Goal: Information Seeking & Learning: Learn about a topic

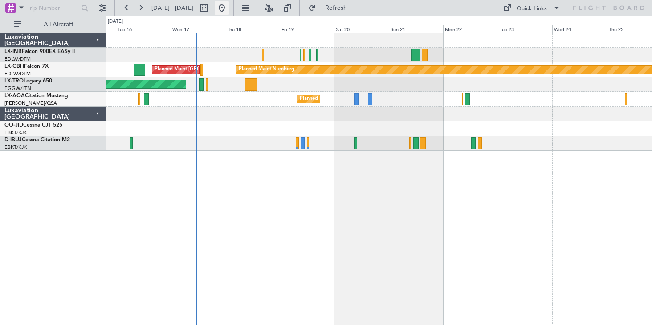
click at [229, 8] on button at bounding box center [222, 8] width 14 height 14
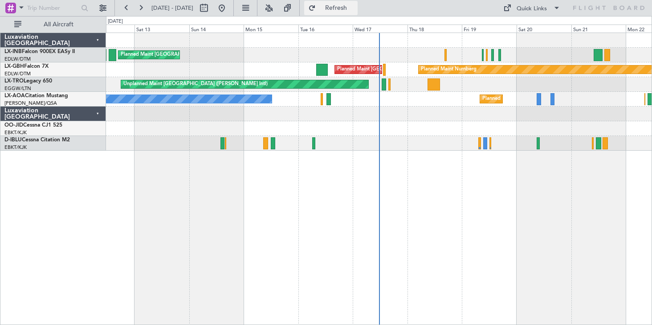
click at [354, 9] on span "Refresh" at bounding box center [336, 8] width 37 height 6
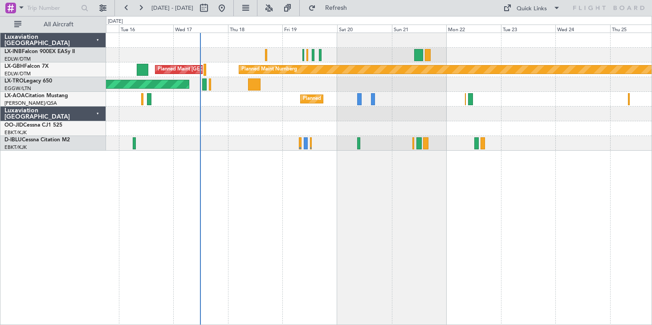
click at [269, 222] on div "Planned Maint [GEOGRAPHIC_DATA] ([GEOGRAPHIC_DATA]) Planned Maint Nurnberg Plan…" at bounding box center [379, 179] width 546 height 292
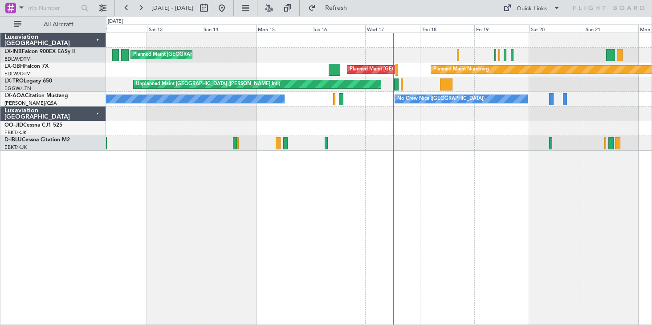
click at [486, 179] on div "Planned Maint [GEOGRAPHIC_DATA] ([GEOGRAPHIC_DATA]) Planned Maint Nurnberg Plan…" at bounding box center [379, 179] width 546 height 292
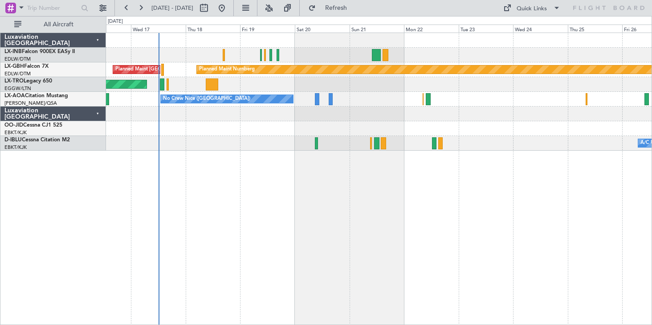
click at [198, 236] on div "Planned Maint Nurnberg Planned Maint [GEOGRAPHIC_DATA] ([GEOGRAPHIC_DATA]) Unpl…" at bounding box center [379, 179] width 546 height 292
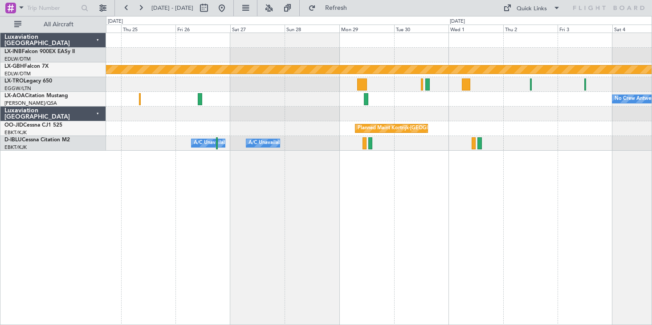
click at [110, 213] on div "Planned Maint Nurnberg No Crew [GEOGRAPHIC_DATA] ([GEOGRAPHIC_DATA]) Planned Ma…" at bounding box center [379, 179] width 546 height 292
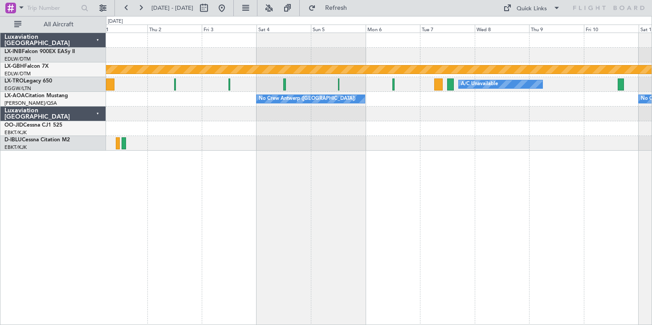
click at [499, 223] on div "Planned Maint Nurnberg A/C Unavailable Planned Maint [GEOGRAPHIC_DATA] (Riga In…" at bounding box center [379, 179] width 546 height 292
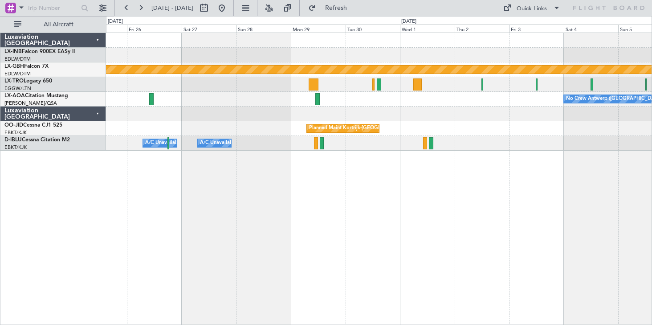
click at [433, 249] on div "Planned Maint Nurnberg A/C Unavailable No Crew [GEOGRAPHIC_DATA] ([GEOGRAPHIC_D…" at bounding box center [379, 179] width 546 height 292
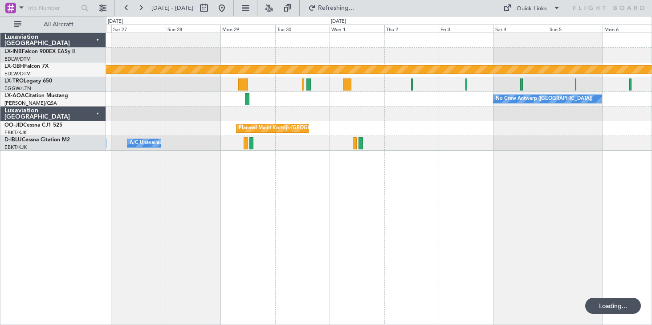
click at [461, 249] on div "Planned Maint Nurnberg A/C Unavailable No Crew [GEOGRAPHIC_DATA] ([GEOGRAPHIC_D…" at bounding box center [379, 179] width 546 height 292
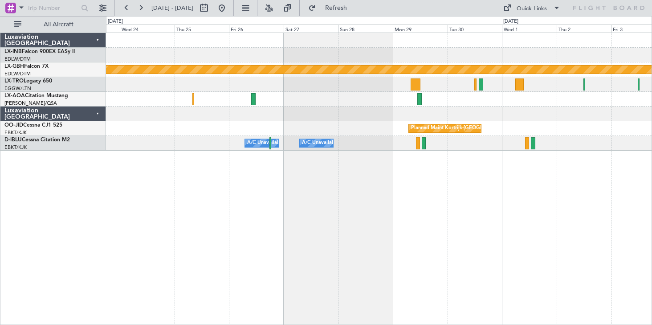
click at [530, 249] on div "Planned Maint Nurnberg No Crew [GEOGRAPHIC_DATA] ([GEOGRAPHIC_DATA]) Planned Ma…" at bounding box center [379, 179] width 546 height 292
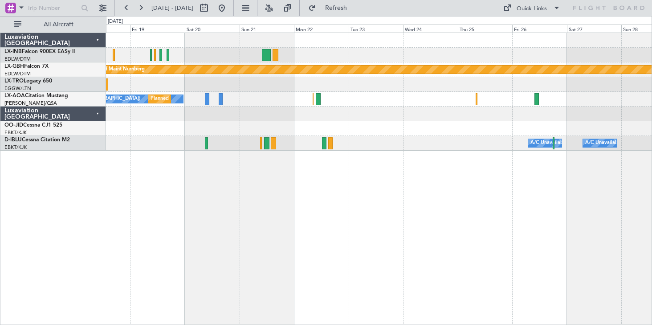
click at [518, 257] on div "Planned Maint Nurnberg Planned Maint [GEOGRAPHIC_DATA] ([GEOGRAPHIC_DATA]) Unpl…" at bounding box center [379, 179] width 546 height 292
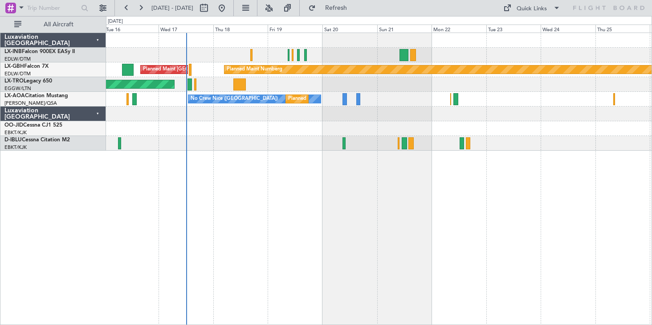
click at [439, 263] on div "Planned Maint [GEOGRAPHIC_DATA] ([GEOGRAPHIC_DATA]) Planned Maint Nurnberg Plan…" at bounding box center [379, 179] width 546 height 292
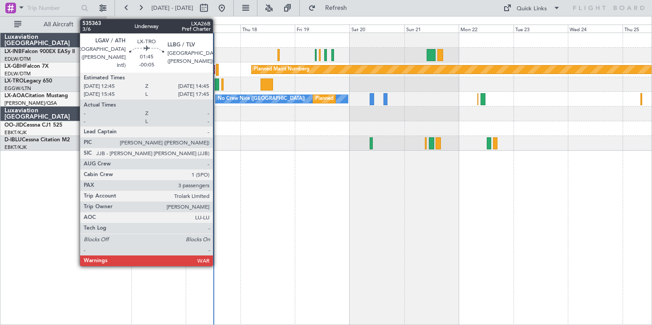
click at [217, 88] on div at bounding box center [217, 84] width 5 height 12
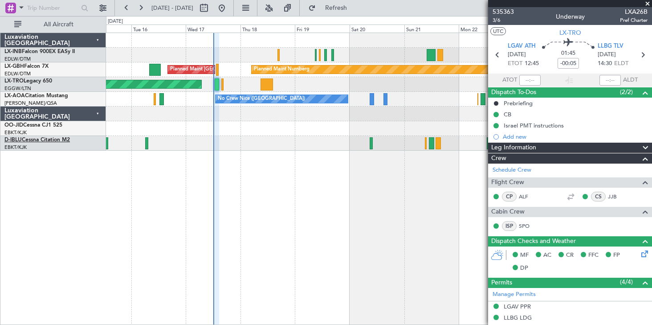
click at [38, 140] on link "D-IBLU Cessna Citation M2" at bounding box center [36, 139] width 65 height 5
click at [355, 11] on span "Refresh" at bounding box center [336, 8] width 37 height 6
click at [142, 11] on button at bounding box center [141, 8] width 14 height 14
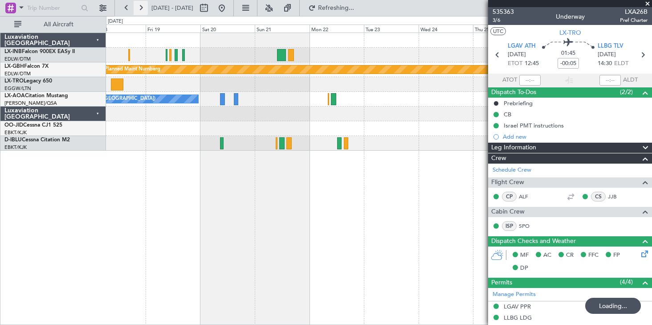
click at [142, 11] on button at bounding box center [141, 8] width 14 height 14
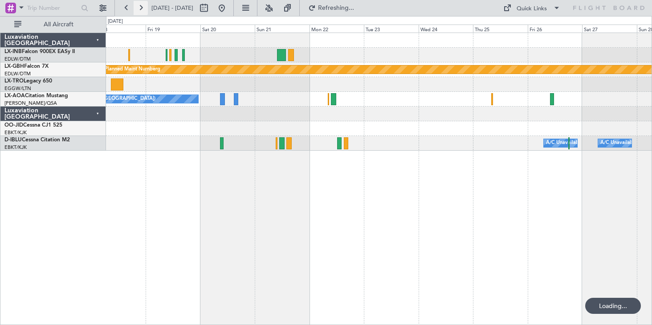
click at [142, 11] on button at bounding box center [141, 8] width 14 height 14
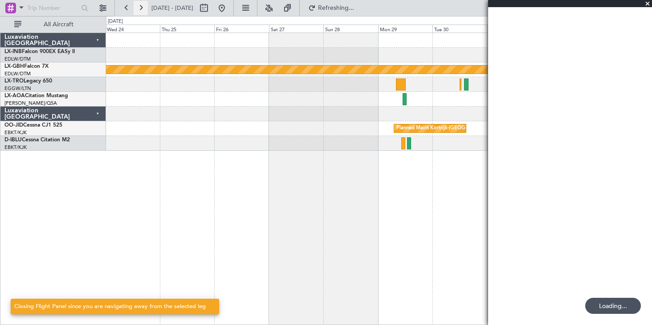
click at [142, 11] on button at bounding box center [141, 8] width 14 height 14
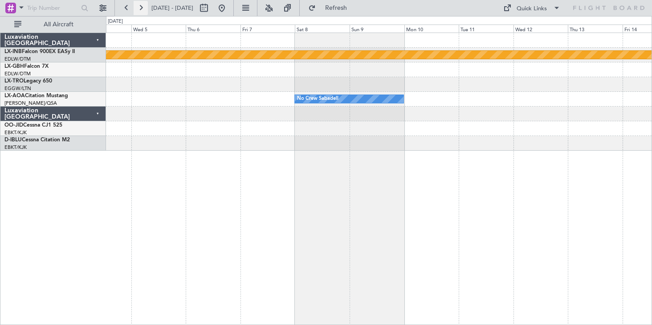
click at [140, 11] on button at bounding box center [141, 8] width 14 height 14
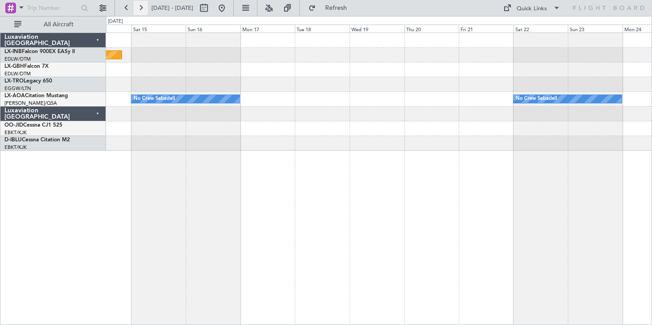
click at [140, 11] on button at bounding box center [141, 8] width 14 height 14
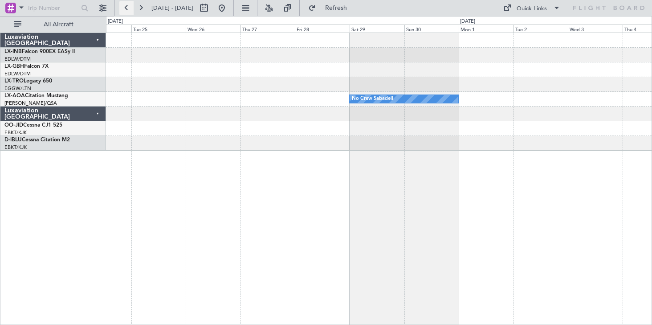
click at [128, 8] on button at bounding box center [126, 8] width 14 height 14
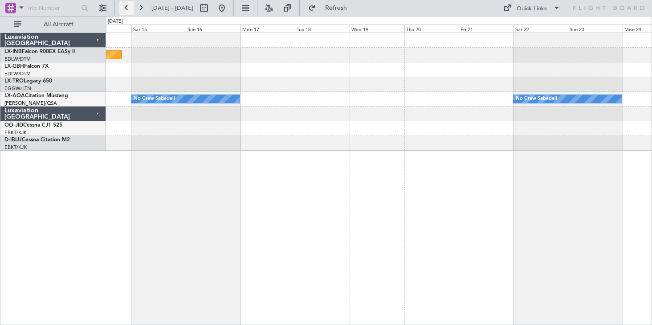
click at [128, 8] on button at bounding box center [126, 8] width 14 height 14
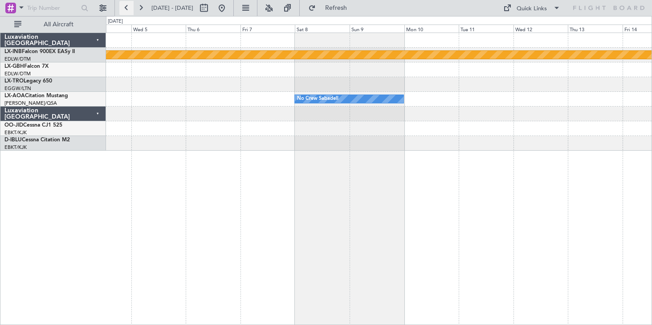
click at [126, 9] on button at bounding box center [126, 8] width 14 height 14
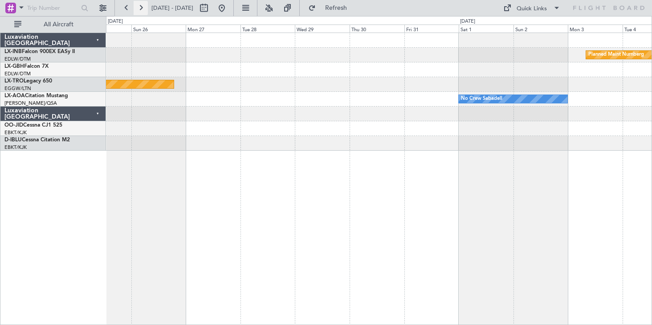
click at [143, 7] on button at bounding box center [141, 8] width 14 height 14
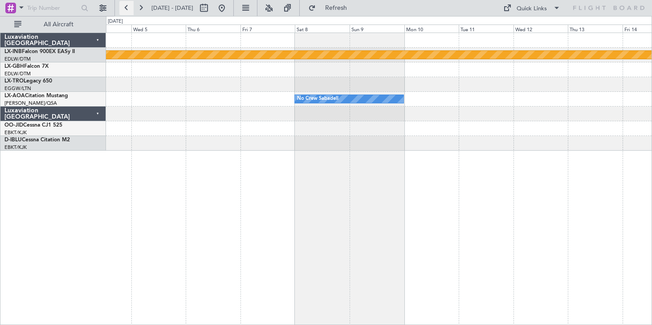
click at [128, 7] on button at bounding box center [126, 8] width 14 height 14
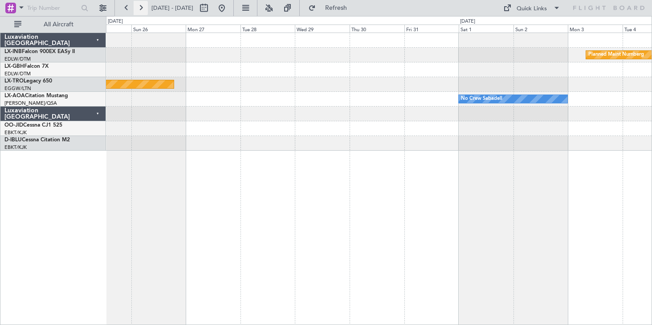
click at [139, 7] on button at bounding box center [141, 8] width 14 height 14
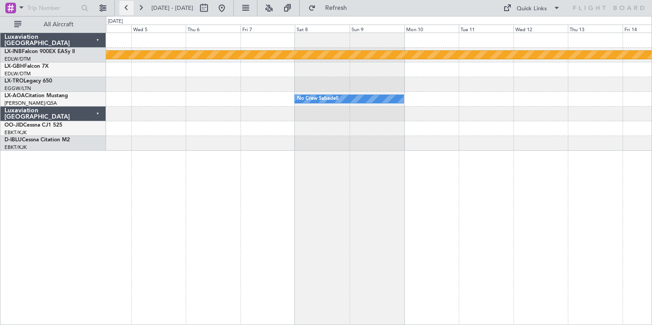
click at [125, 10] on button at bounding box center [126, 8] width 14 height 14
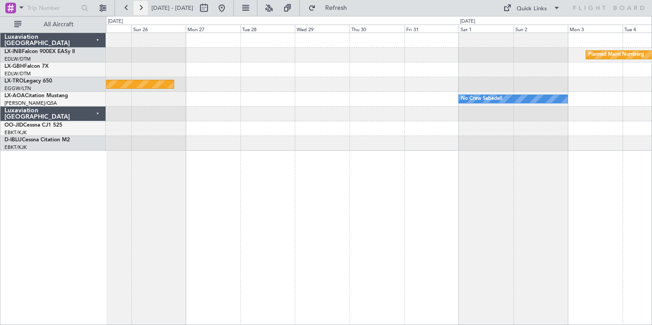
click at [144, 11] on button at bounding box center [141, 8] width 14 height 14
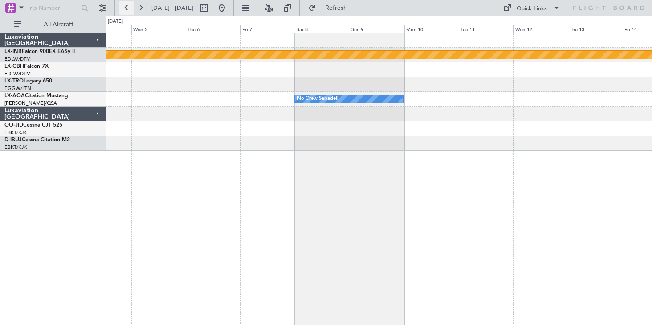
click at [125, 13] on button at bounding box center [126, 8] width 14 height 14
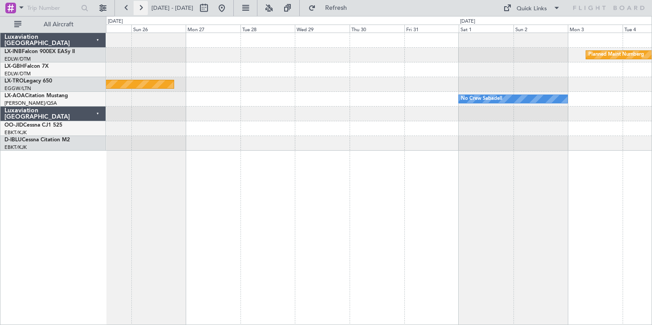
click at [138, 13] on button at bounding box center [141, 8] width 14 height 14
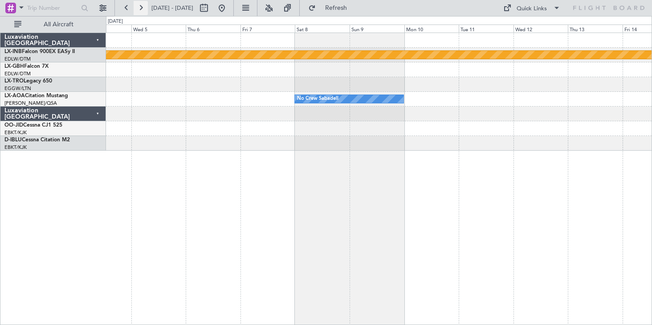
click at [142, 10] on button at bounding box center [141, 8] width 14 height 14
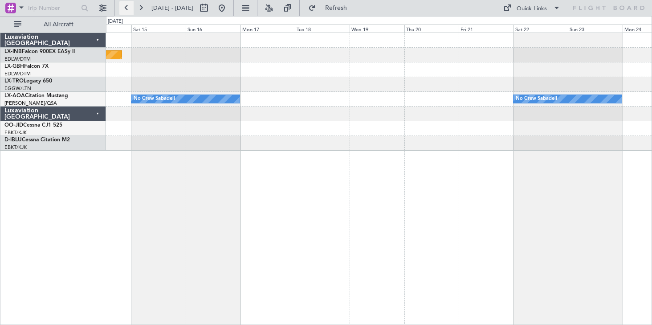
click at [123, 14] on button at bounding box center [126, 8] width 14 height 14
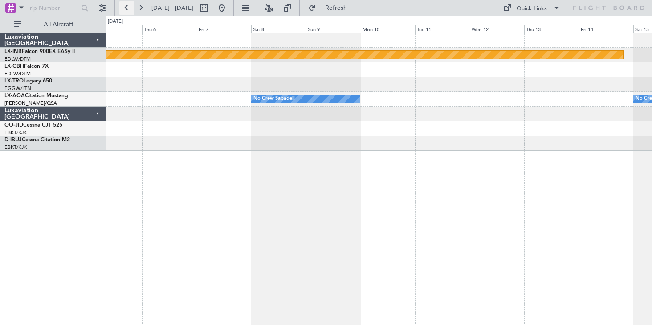
click at [126, 12] on button at bounding box center [126, 8] width 14 height 14
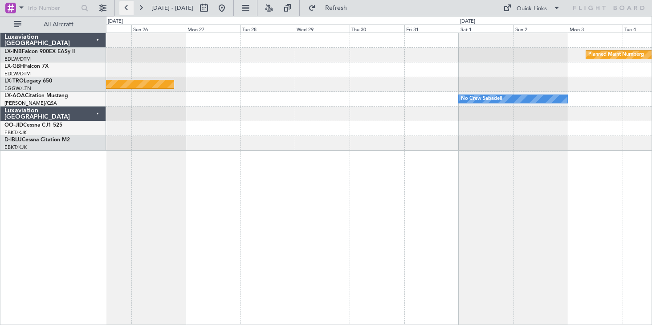
click at [122, 12] on button at bounding box center [126, 8] width 14 height 14
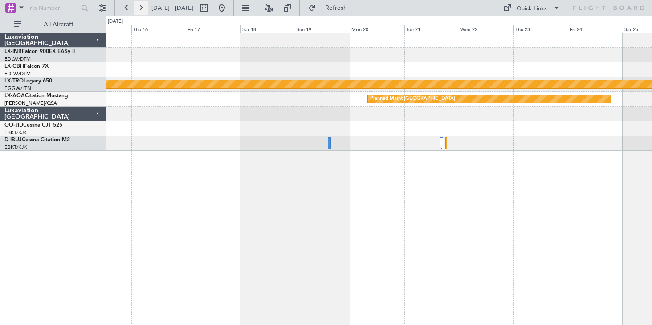
click at [139, 12] on button at bounding box center [141, 8] width 14 height 14
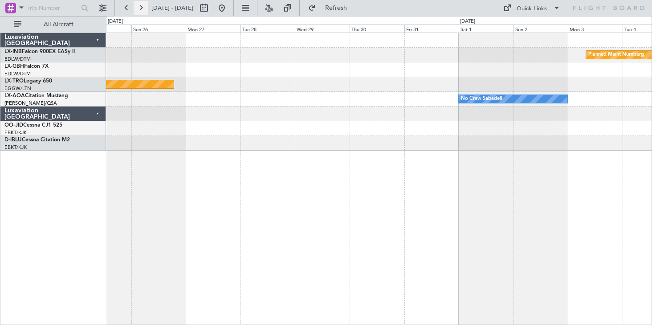
click at [139, 12] on button at bounding box center [141, 8] width 14 height 14
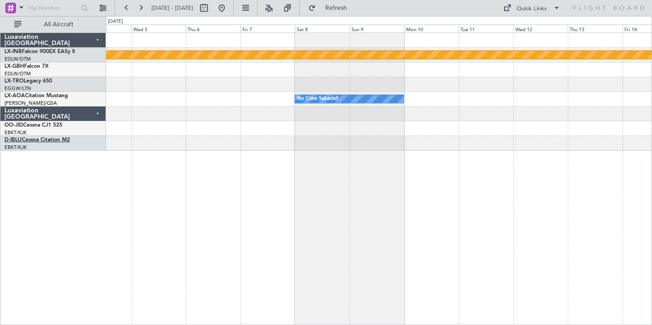
click at [45, 139] on link "D-IBLU Cessna Citation M2" at bounding box center [36, 139] width 65 height 5
click at [350, 14] on button "Refresh" at bounding box center [330, 8] width 53 height 14
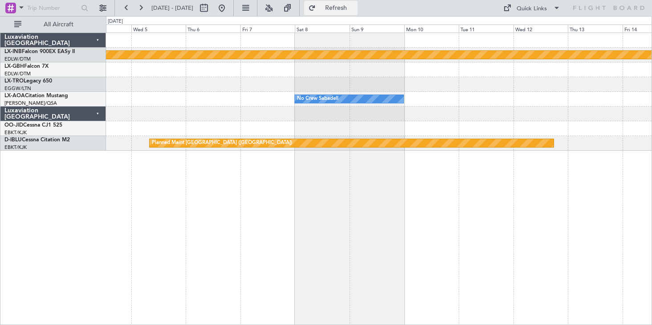
click at [347, 6] on button "Refresh" at bounding box center [330, 8] width 53 height 14
click at [127, 5] on button at bounding box center [126, 8] width 14 height 14
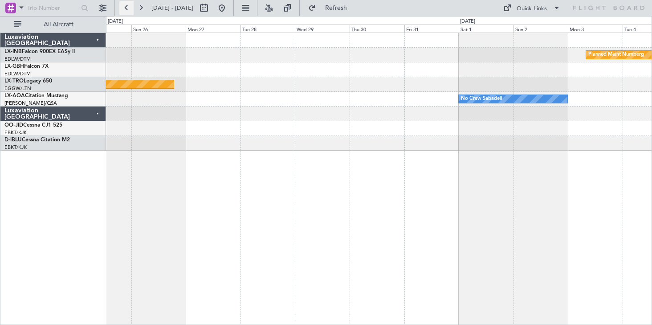
click at [127, 5] on button at bounding box center [126, 8] width 14 height 14
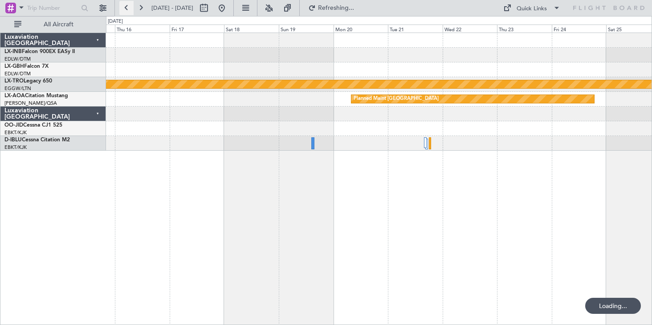
click at [127, 5] on button at bounding box center [126, 8] width 14 height 14
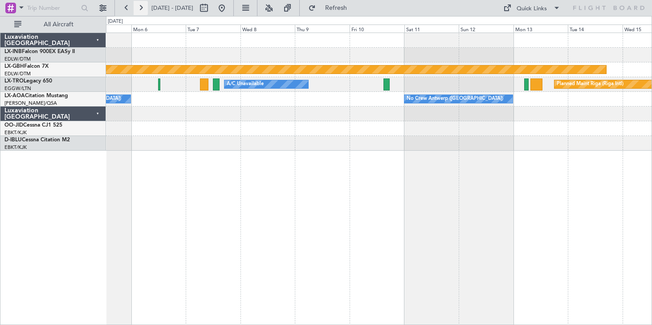
click at [138, 8] on button at bounding box center [141, 8] width 14 height 14
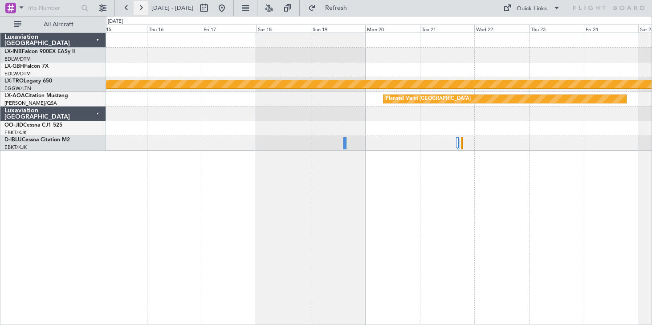
click at [139, 8] on button at bounding box center [141, 8] width 14 height 14
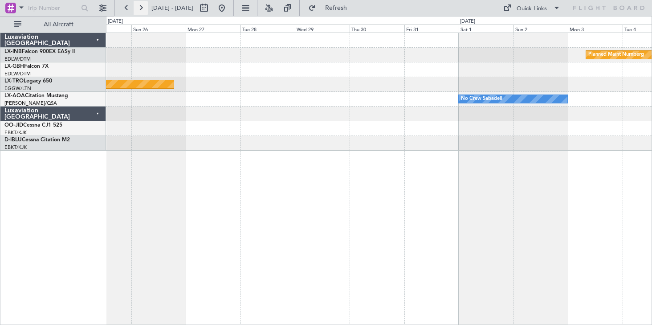
click at [139, 8] on button at bounding box center [141, 8] width 14 height 14
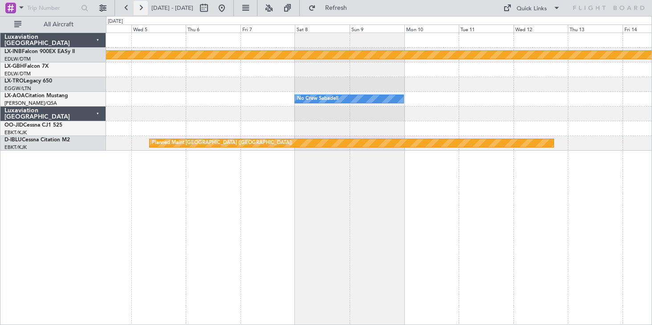
click at [139, 8] on button at bounding box center [141, 8] width 14 height 14
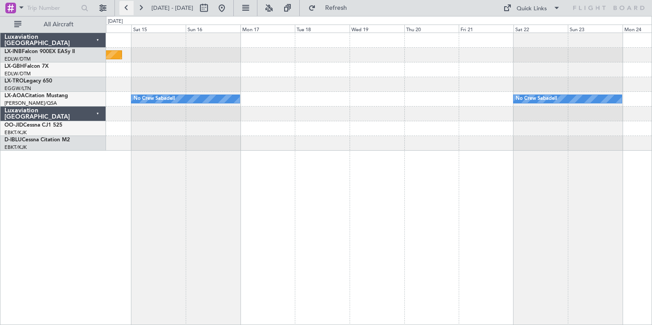
click at [128, 7] on button at bounding box center [126, 8] width 14 height 14
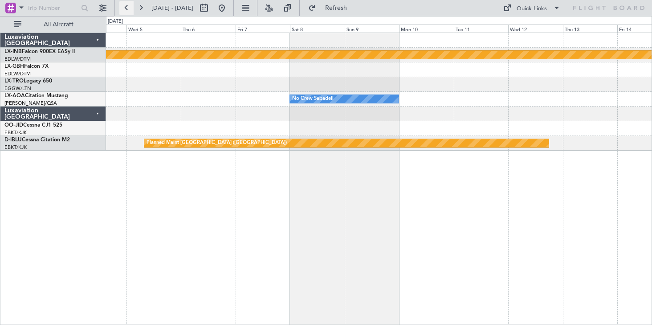
click at [128, 7] on button at bounding box center [126, 8] width 14 height 14
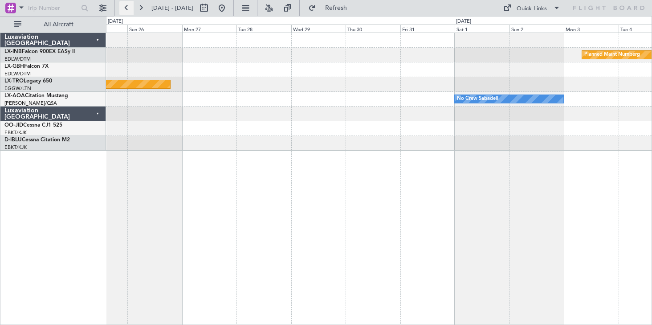
click at [128, 7] on button at bounding box center [126, 8] width 14 height 14
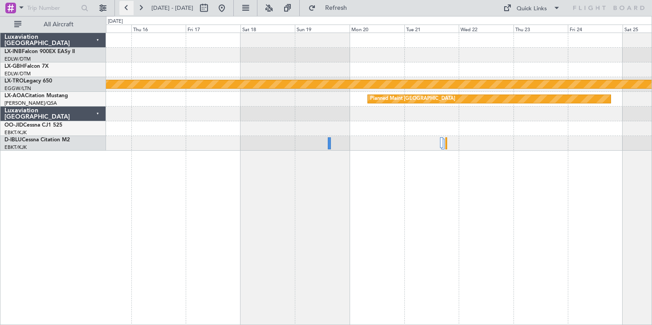
click at [128, 7] on button at bounding box center [126, 8] width 14 height 14
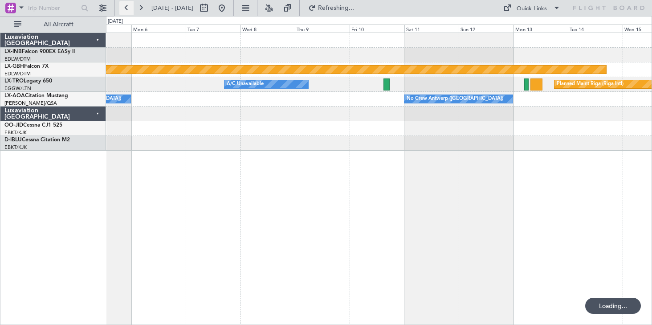
click at [128, 7] on button at bounding box center [126, 8] width 14 height 14
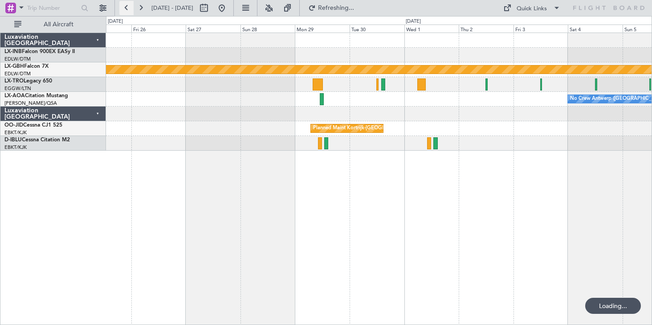
click at [128, 7] on button at bounding box center [126, 8] width 14 height 14
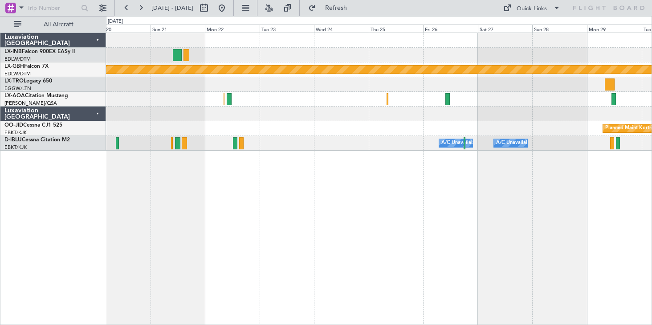
click at [250, 236] on div "Planned Maint Nurnberg [GEOGRAPHIC_DATA] ([GEOGRAPHIC_DATA]) No [GEOGRAPHIC_DAT…" at bounding box center [379, 179] width 546 height 292
click at [271, 110] on div at bounding box center [379, 113] width 546 height 15
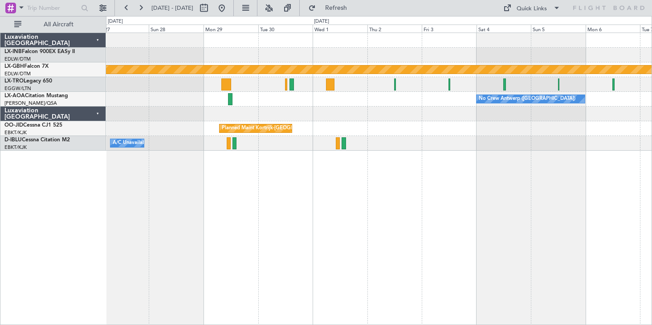
click at [211, 123] on div "Planned Maint Nurnberg A/C Unavailable No Crew [GEOGRAPHIC_DATA] ([GEOGRAPHIC_D…" at bounding box center [379, 92] width 546 height 118
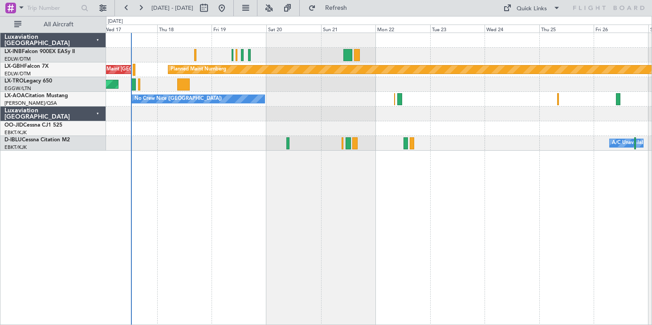
click at [652, 124] on html "[DATE] - [DATE] Refresh Quick Links All Aircraft Planned Maint Nurnberg Planned…" at bounding box center [326, 162] width 652 height 325
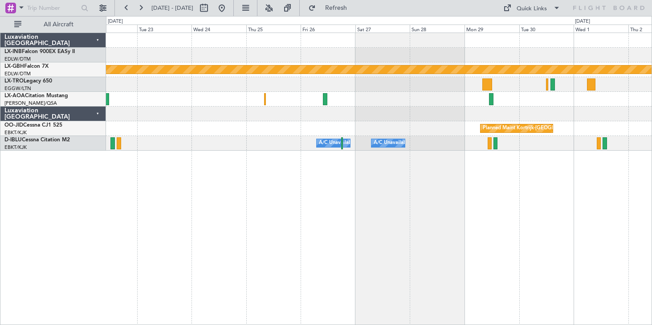
click at [103, 243] on div "Planned Maint Nurnberg No Crew [GEOGRAPHIC_DATA] ([GEOGRAPHIC_DATA]) No [GEOGRA…" at bounding box center [326, 170] width 652 height 309
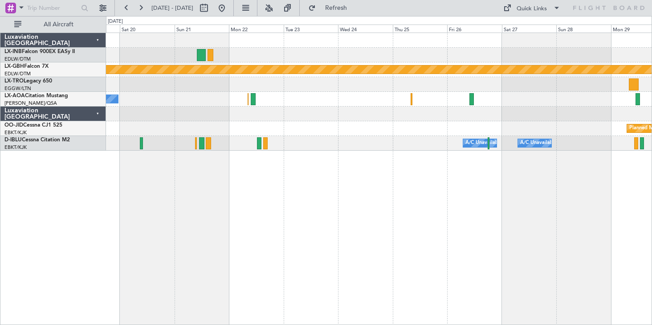
click at [438, 82] on div "Unplanned Maint [GEOGRAPHIC_DATA] ([PERSON_NAME] Intl)" at bounding box center [379, 84] width 546 height 15
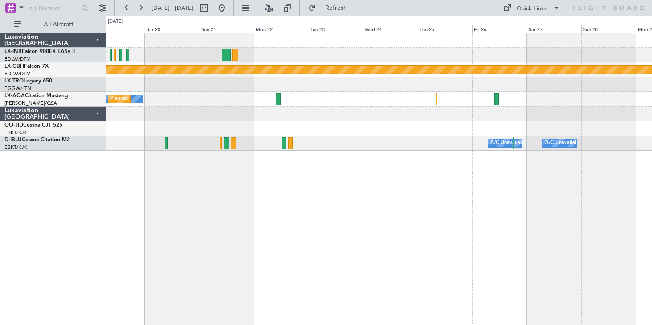
click at [188, 92] on div "Planned Maint Nurnberg Planned Maint [GEOGRAPHIC_DATA] ([GEOGRAPHIC_DATA]) Unpl…" at bounding box center [379, 92] width 546 height 118
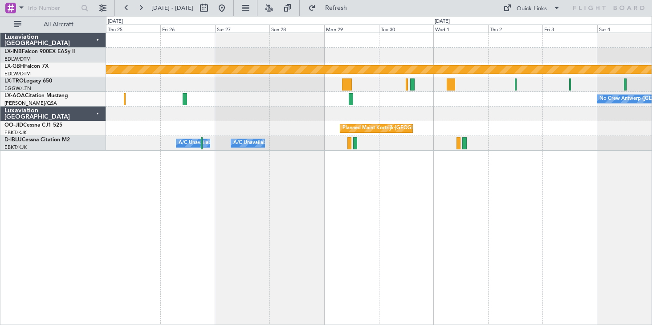
click at [330, 117] on div at bounding box center [379, 113] width 546 height 15
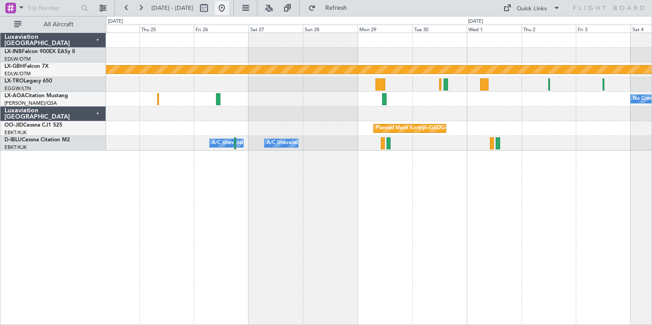
click at [229, 11] on button at bounding box center [222, 8] width 14 height 14
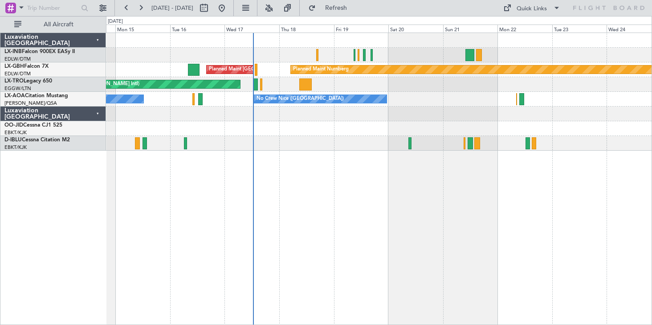
click at [267, 193] on div "Planned Maint [GEOGRAPHIC_DATA] ([GEOGRAPHIC_DATA]) Planned Maint Nurnberg Plan…" at bounding box center [379, 179] width 546 height 292
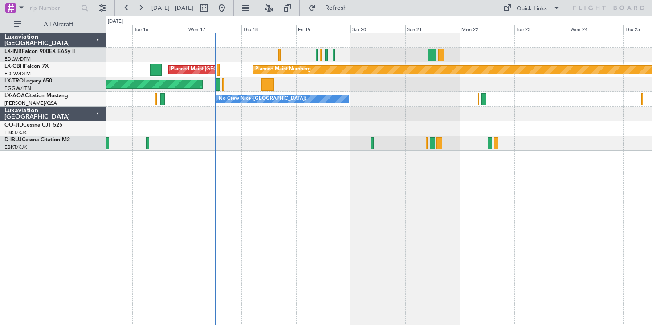
click at [300, 219] on div "Planned Maint [GEOGRAPHIC_DATA] ([GEOGRAPHIC_DATA]) Planned Maint Nurnberg Plan…" at bounding box center [379, 179] width 546 height 292
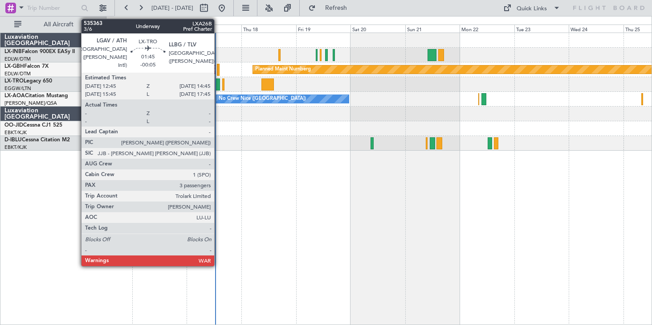
click at [218, 83] on div at bounding box center [218, 84] width 5 height 12
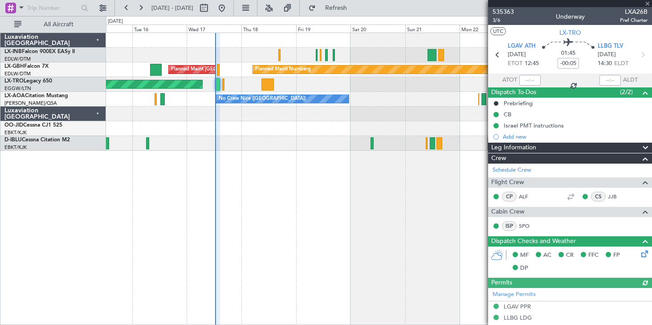
scroll to position [178, 0]
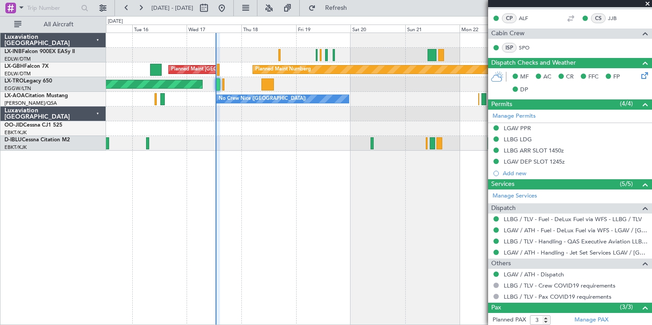
click at [649, 4] on span at bounding box center [647, 4] width 9 height 8
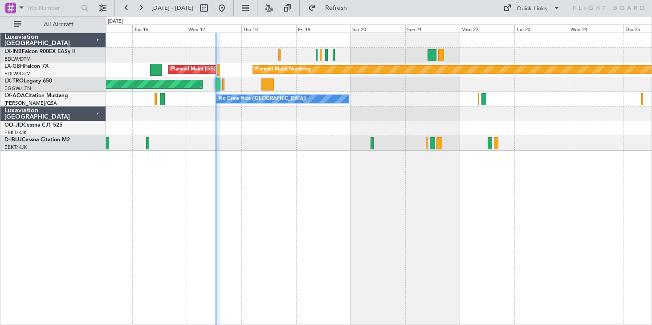
type input "0"
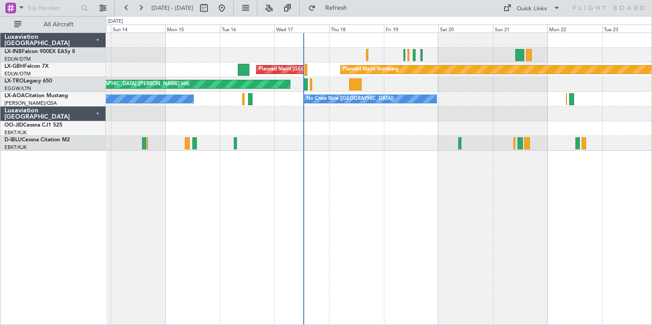
click at [419, 167] on div "Planned Maint [GEOGRAPHIC_DATA] ([GEOGRAPHIC_DATA]) Planned Maint Nurnberg Plan…" at bounding box center [379, 179] width 546 height 292
